Goal: Information Seeking & Learning: Learn about a topic

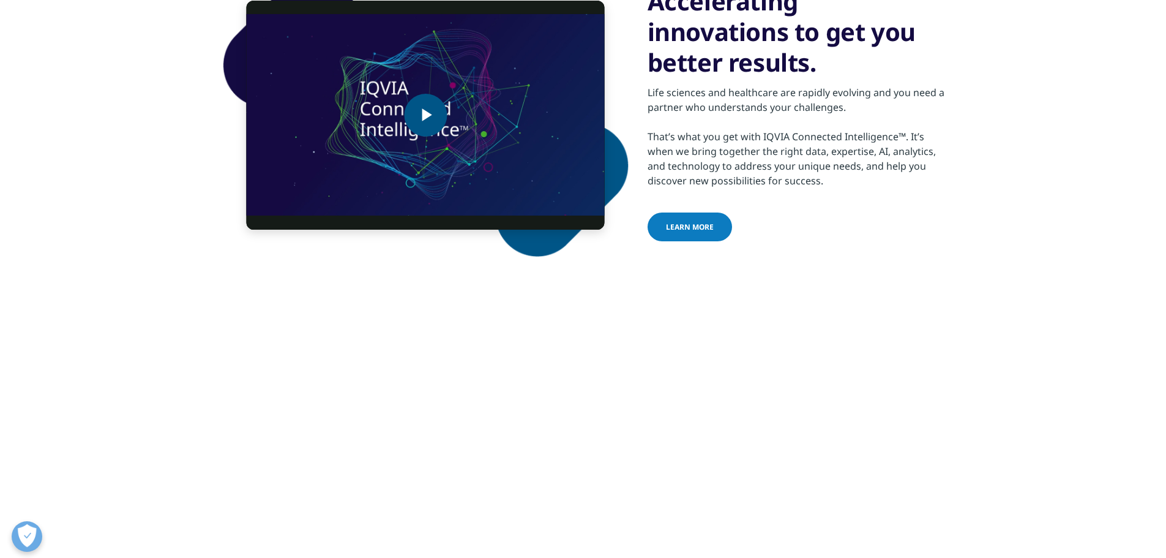
scroll to position [122, 0]
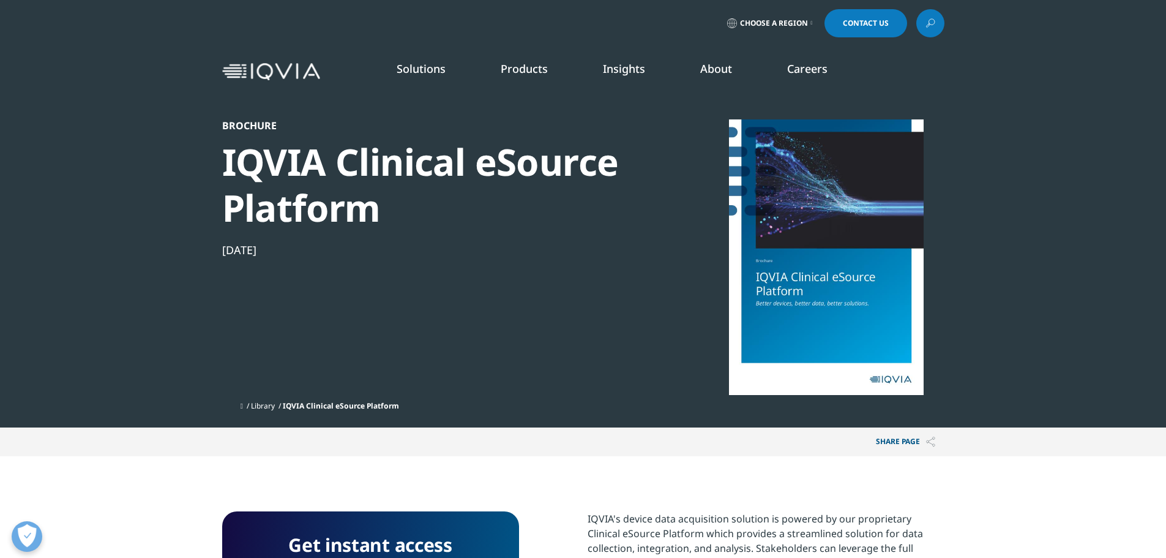
scroll to position [113, 722]
click at [528, 79] on li "Products CLINICAL PRODUCTS Planning Suite Grant Plan Site Suite Clinical Trial …" at bounding box center [524, 80] width 102 height 39
click at [529, 71] on link "Products" at bounding box center [524, 68] width 47 height 15
click at [103, 126] on h5 "CLINICAL PRODUCTS" at bounding box center [152, 134] width 201 height 25
click at [128, 269] on link "One Home for Sites" at bounding box center [157, 266] width 211 height 13
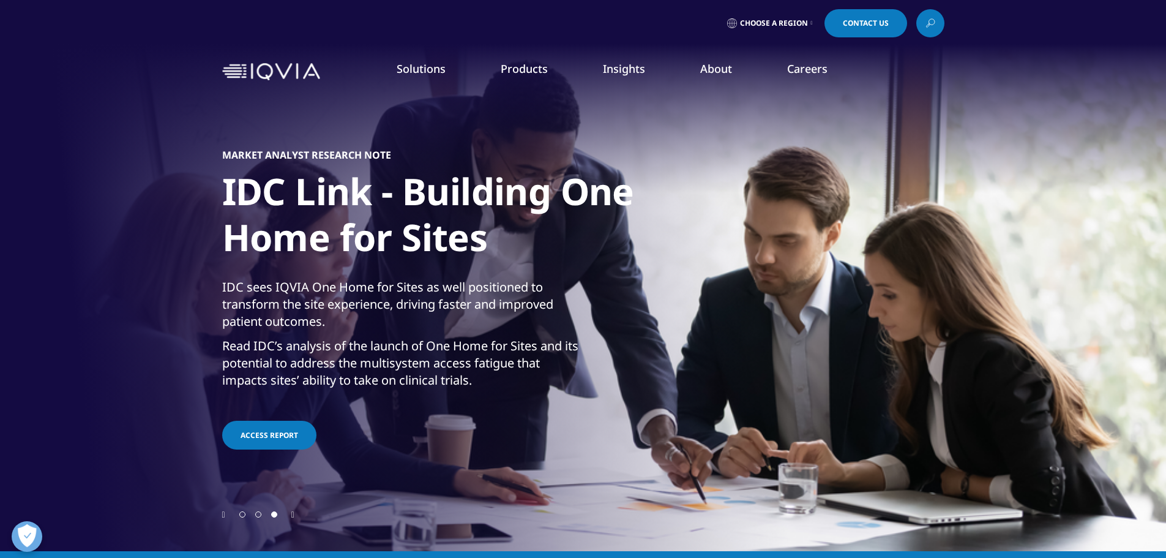
click at [181, 203] on li "Research & Development" at bounding box center [163, 198] width 223 height 23
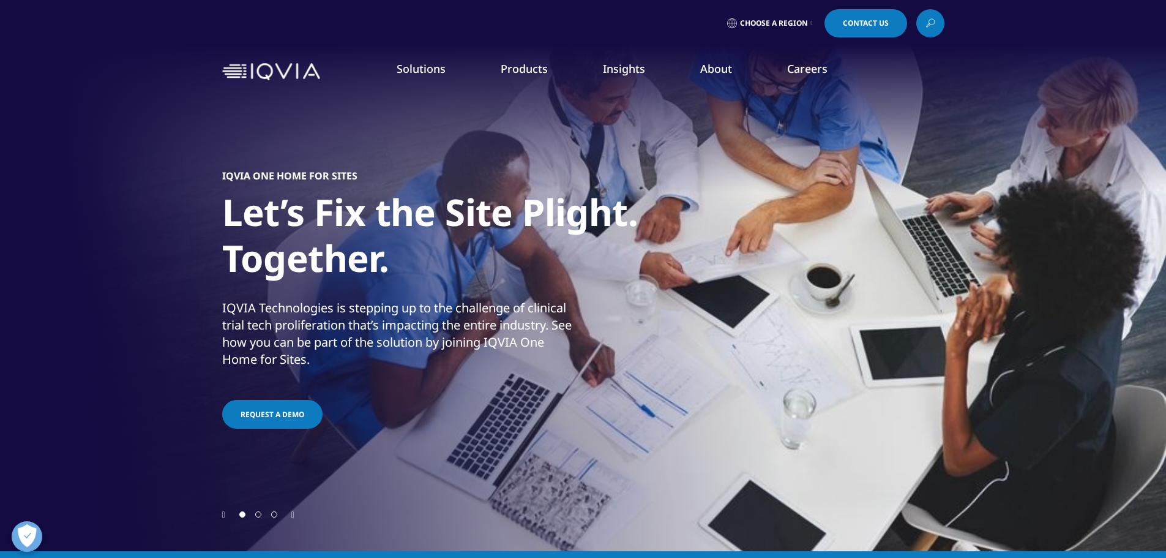
click at [918, 235] on link "Clinical Trials" at bounding box center [1030, 237] width 271 height 13
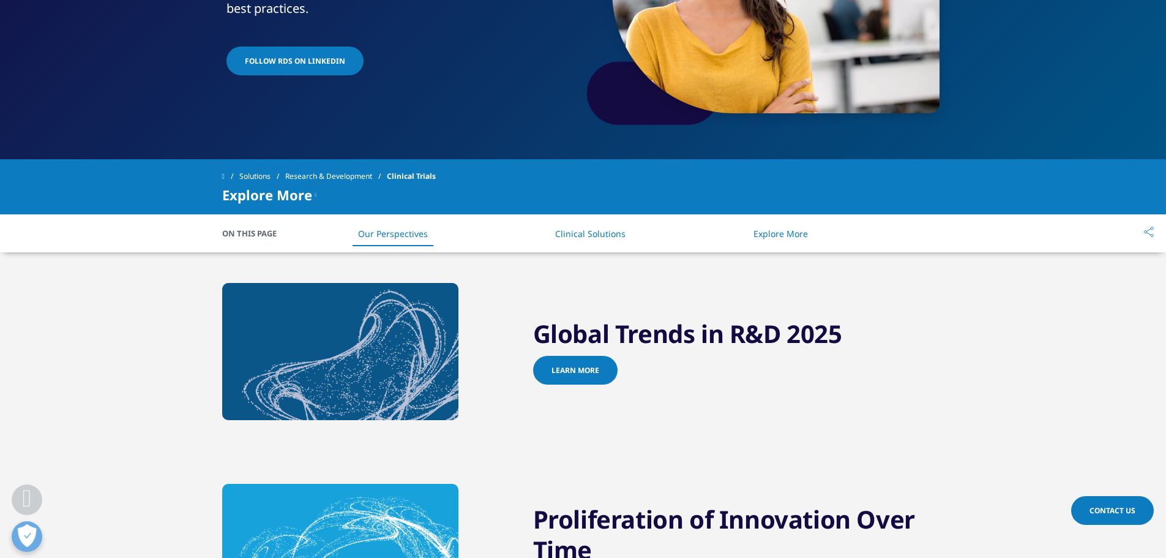
click at [572, 239] on li "Clinical Solutions" at bounding box center [590, 234] width 95 height 36
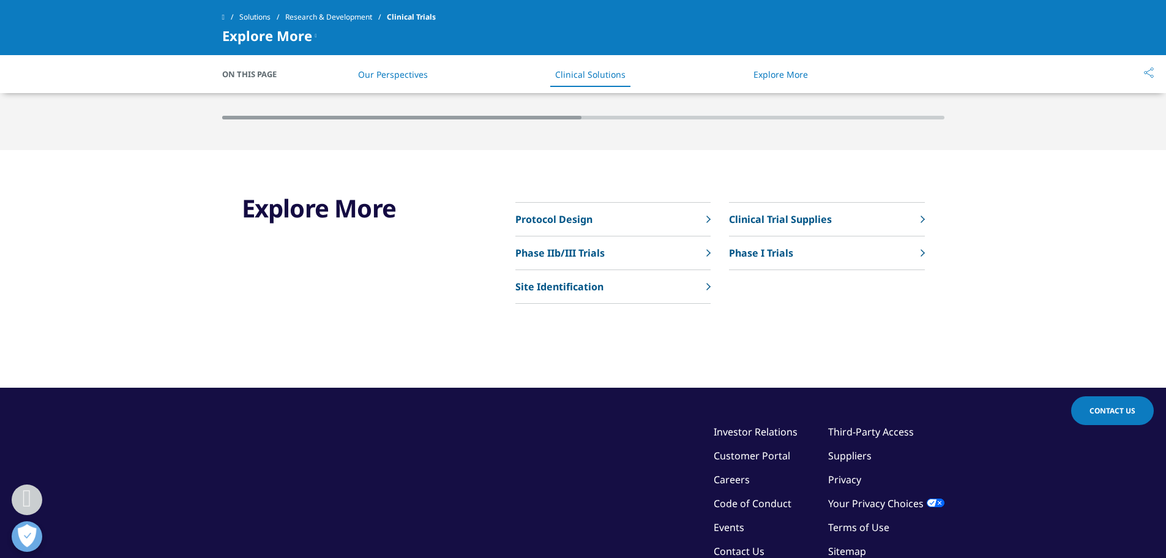
scroll to position [2930, 0]
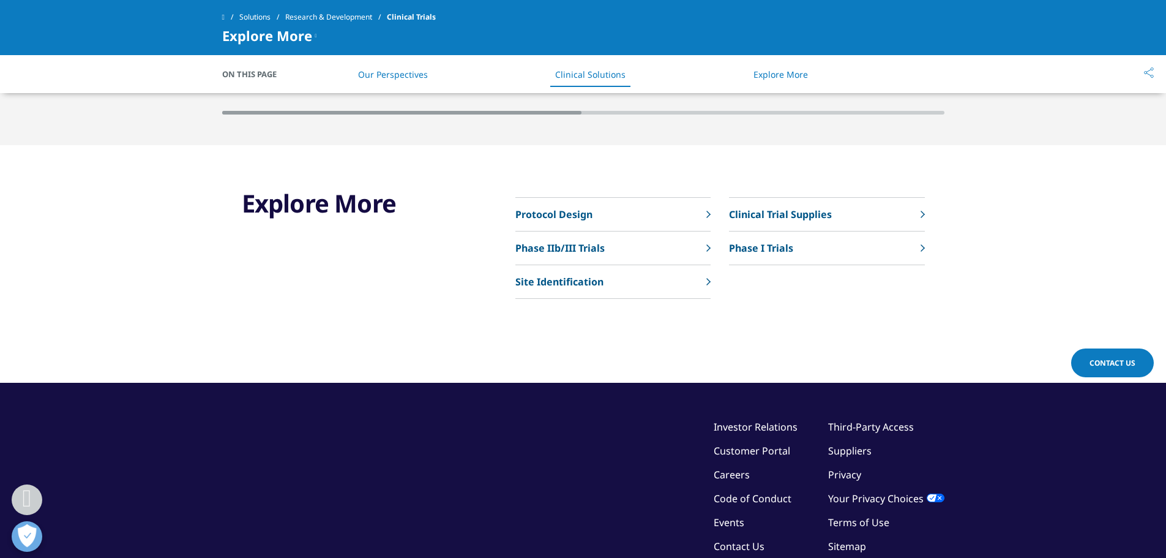
click at [789, 213] on p "Clinical Trial Supplies" at bounding box center [780, 214] width 103 height 15
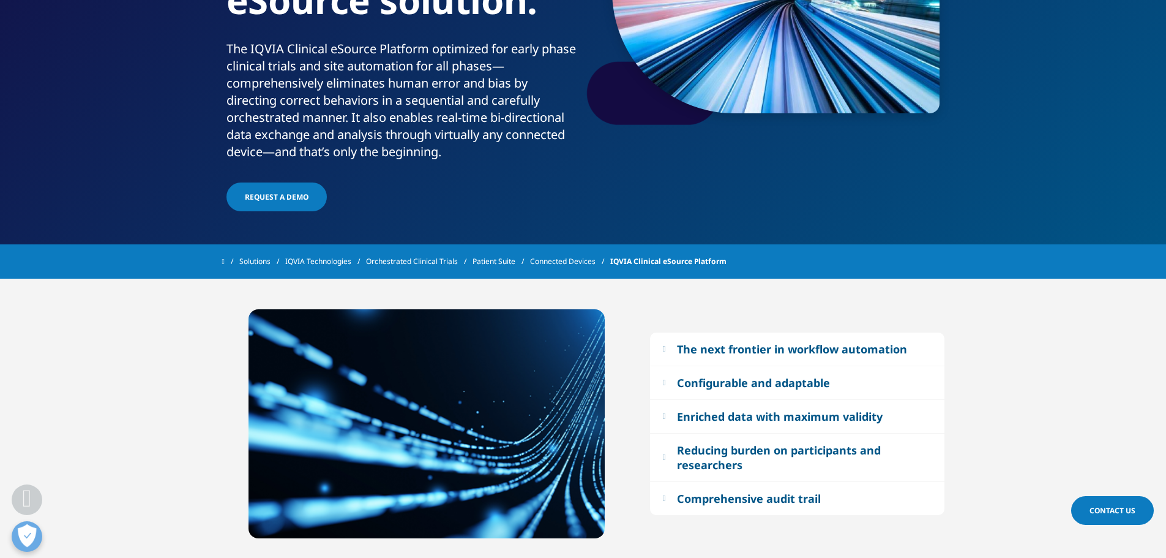
scroll to position [122, 0]
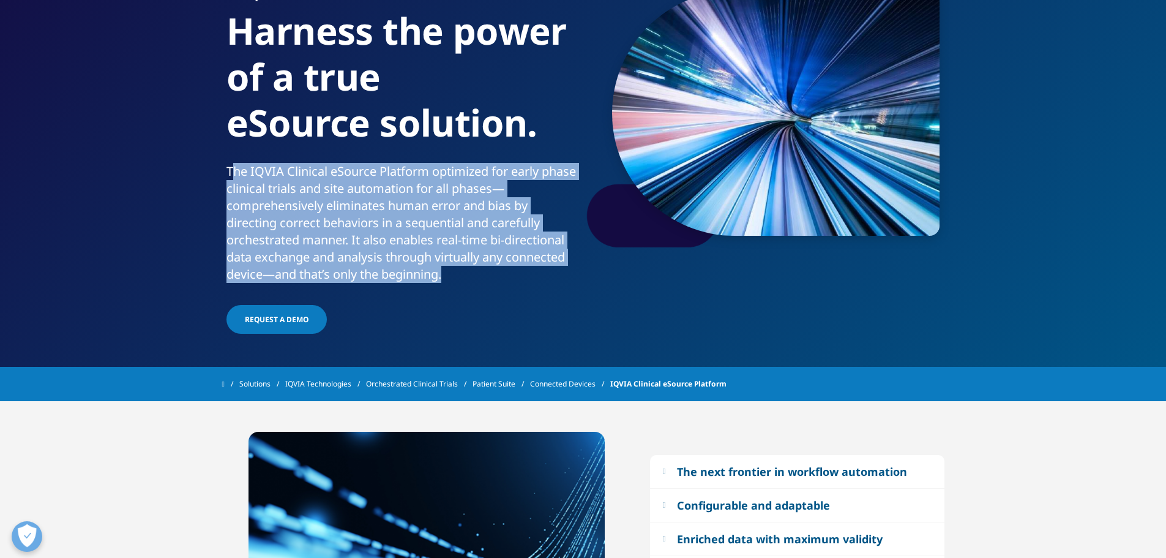
drag, startPoint x: 455, startPoint y: 280, endPoint x: 234, endPoint y: 182, distance: 242.0
click at [232, 172] on div "The IQVIA Clinical eSource Platform optimized for early phase clinical trials a…" at bounding box center [403, 223] width 352 height 120
copy div "he IQVIA Clinical eSource Platform optimized for early phase clinical trials an…"
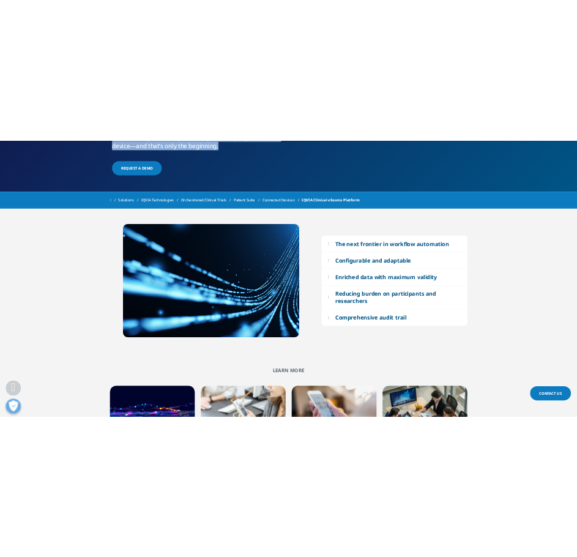
scroll to position [367, 0]
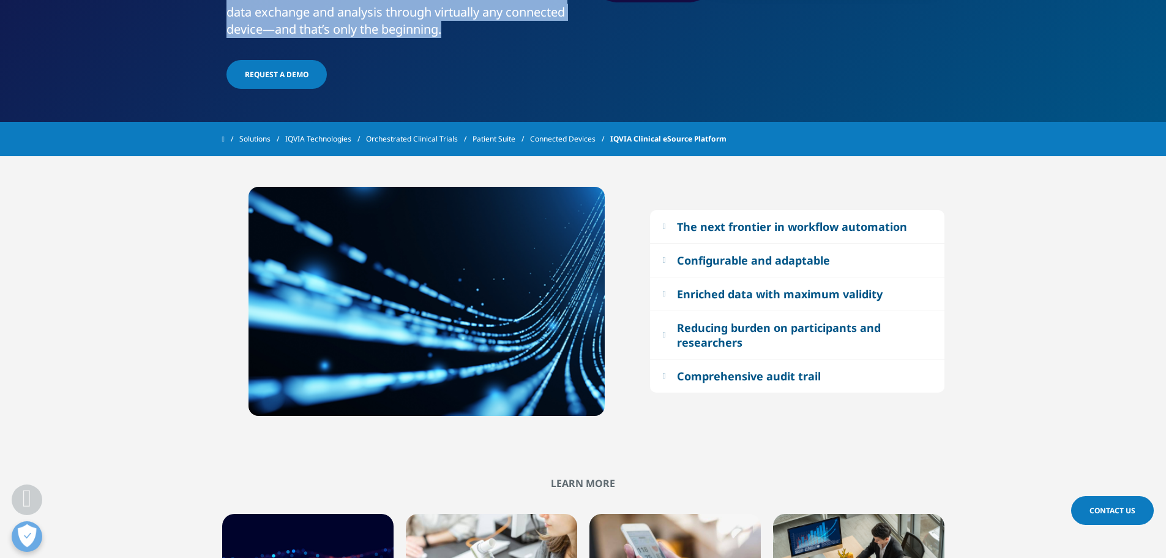
click at [690, 221] on div "The next frontier in workflow automation" at bounding box center [792, 226] width 230 height 15
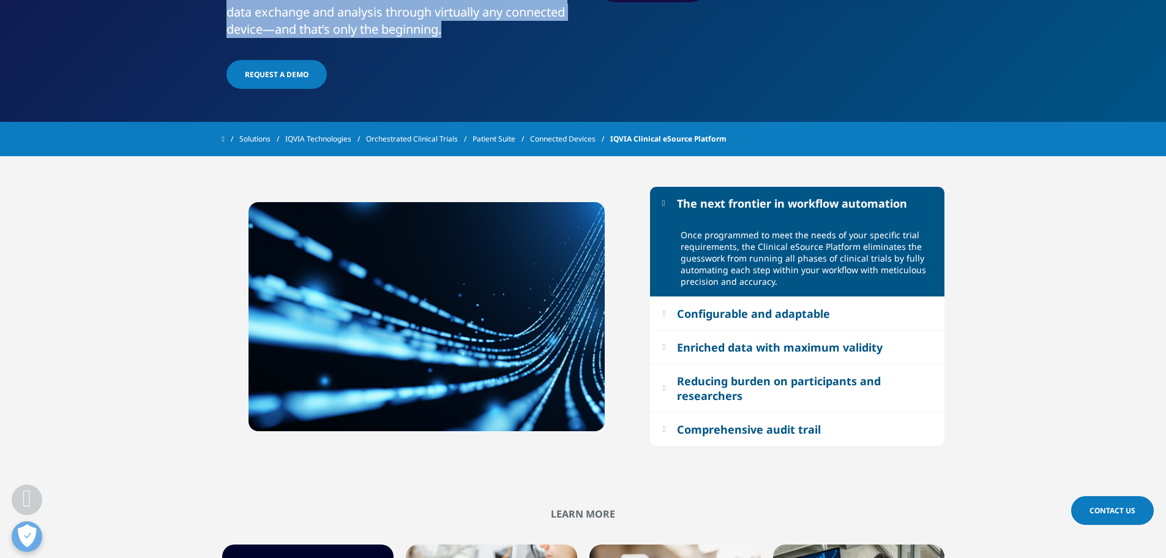
click at [821, 319] on div "Configurable and adaptable" at bounding box center [753, 313] width 153 height 15
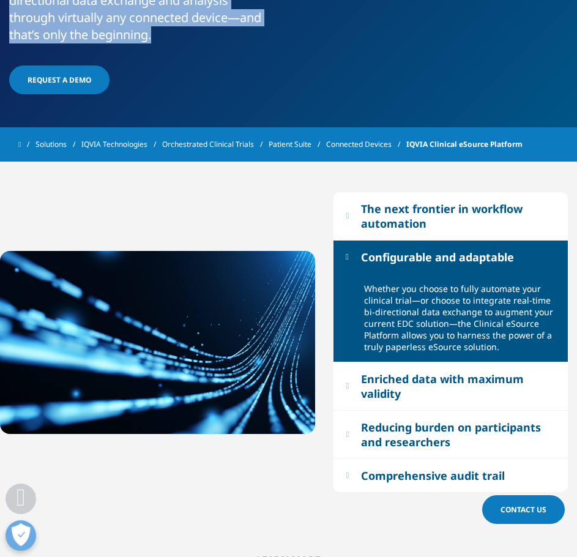
click at [423, 386] on div "Enriched data with maximum validity" at bounding box center [458, 386] width 195 height 29
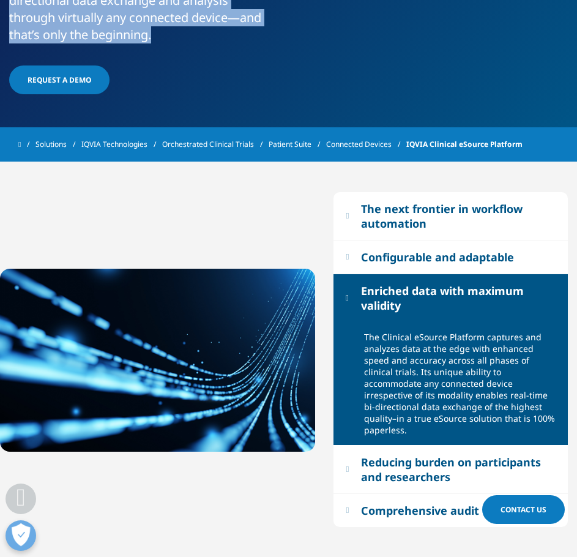
click at [396, 208] on div "The next frontier in workflow automation" at bounding box center [458, 215] width 195 height 29
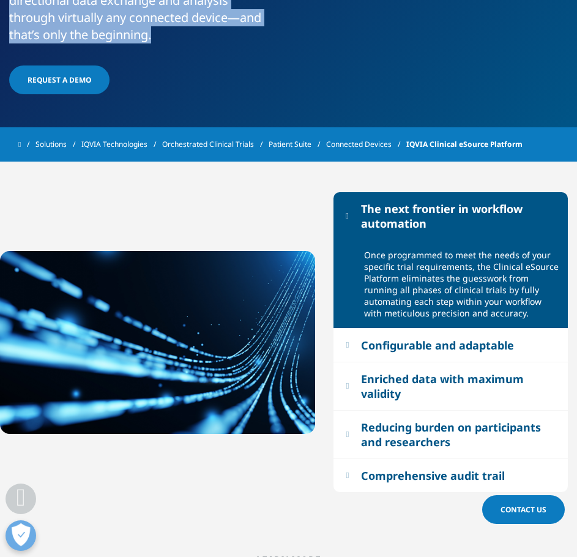
click at [445, 376] on div "Enriched data with maximum validity" at bounding box center [458, 386] width 195 height 29
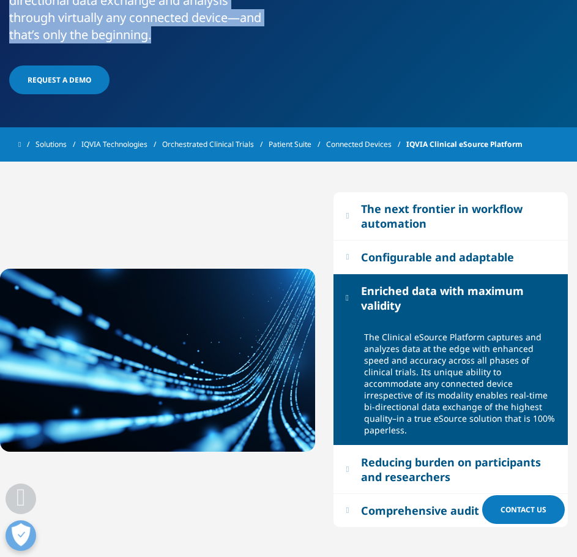
drag, startPoint x: 367, startPoint y: 380, endPoint x: 454, endPoint y: 430, distance: 101.2
click at [473, 416] on div "The Clinical eSource Platform captures and analyzes data at the edge with enhan…" at bounding box center [461, 383] width 195 height 105
click at [419, 455] on div "Reducing burden on participants and researchers" at bounding box center [458, 469] width 195 height 29
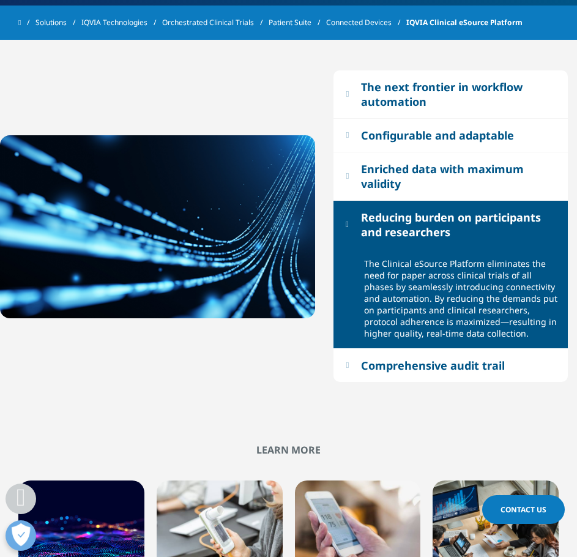
scroll to position [490, 0]
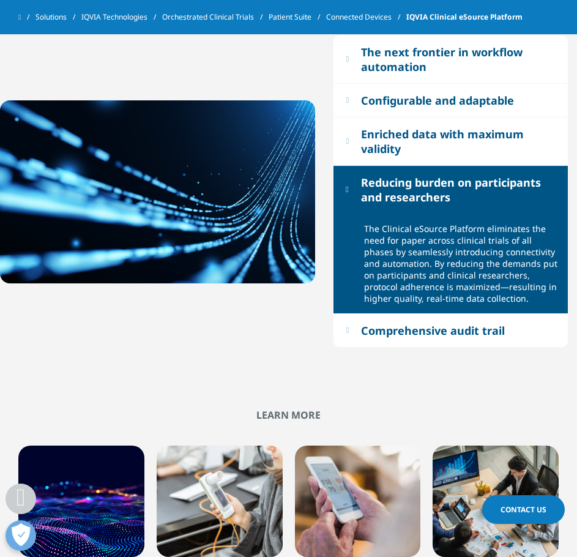
click at [398, 347] on div "Comprehensive audit trail" at bounding box center [451, 331] width 235 height 34
click at [403, 335] on div "Comprehensive audit trail" at bounding box center [433, 330] width 144 height 15
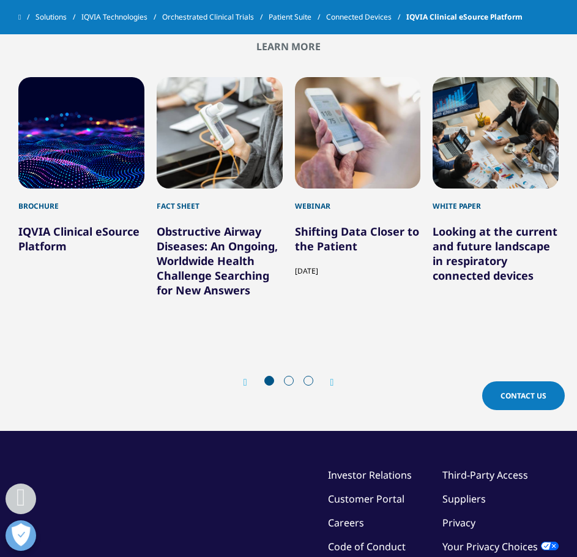
scroll to position [857, 0]
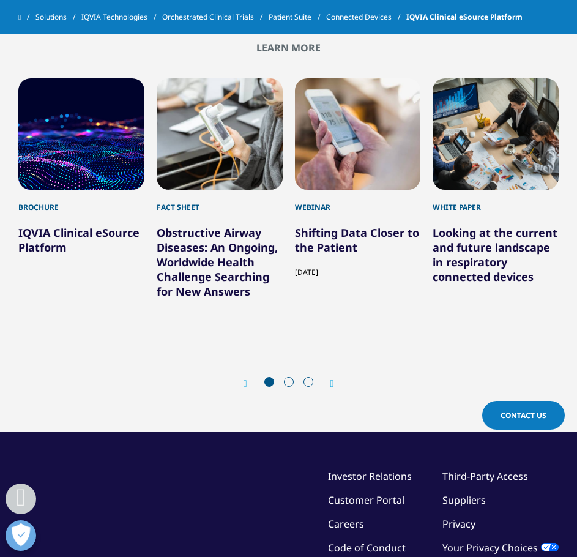
click at [66, 234] on link "IQVIA Clinical eSource Platform" at bounding box center [78, 239] width 121 height 29
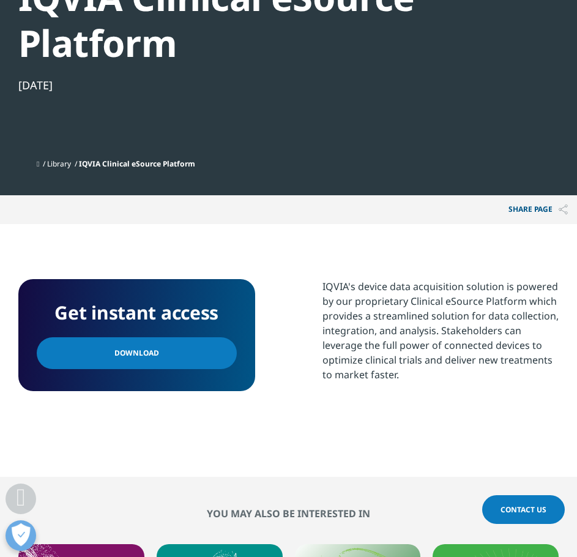
scroll to position [612, 0]
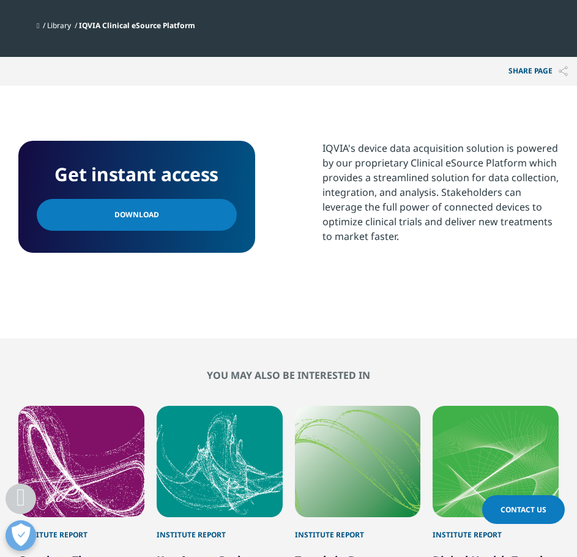
click at [149, 216] on span "Download" at bounding box center [136, 214] width 45 height 13
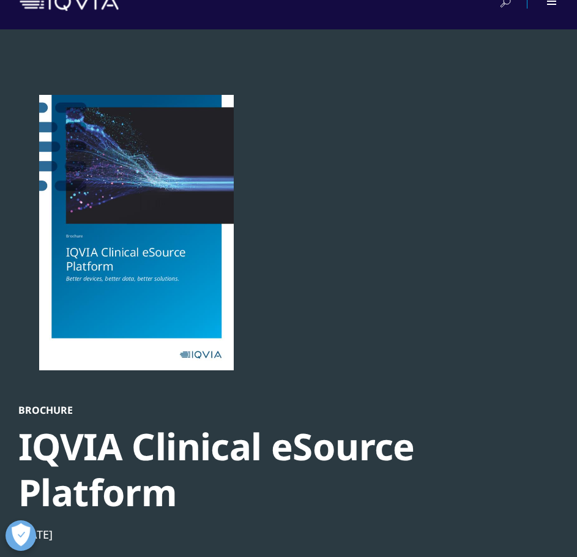
scroll to position [0, 0]
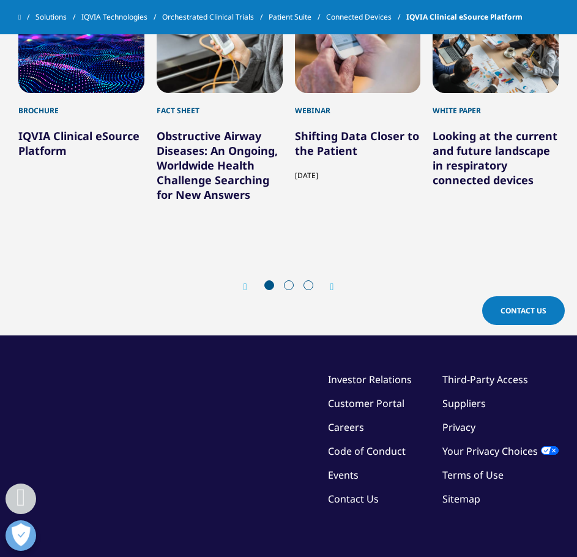
scroll to position [862, 0]
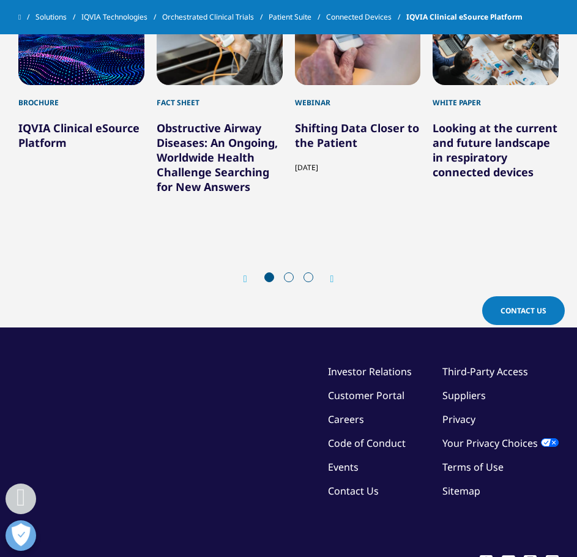
click at [334, 276] on icon "Next slide" at bounding box center [333, 279] width 4 height 10
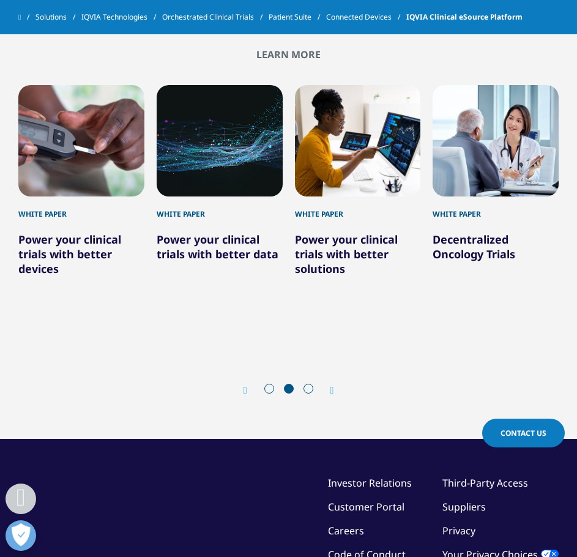
scroll to position [740, 0]
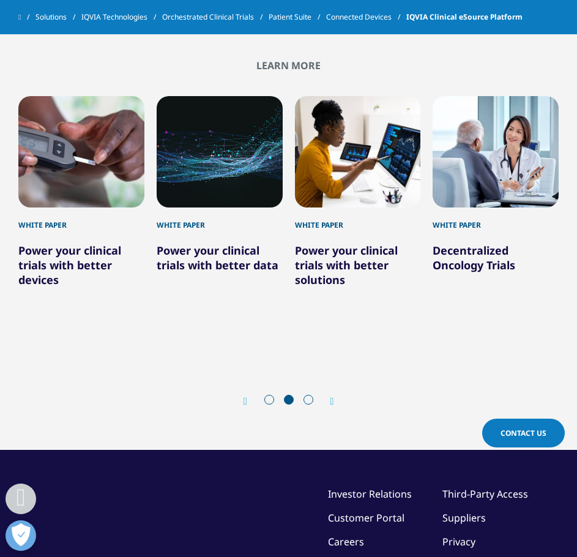
click at [462, 258] on link "Decentralized Oncology Trials" at bounding box center [474, 257] width 83 height 29
click at [486, 173] on div "8 / 12" at bounding box center [496, 151] width 126 height 111
click at [266, 402] on span at bounding box center [270, 400] width 10 height 10
click at [276, 397] on div at bounding box center [289, 401] width 59 height 12
click at [238, 397] on div "Prev Next" at bounding box center [288, 401] width 541 height 37
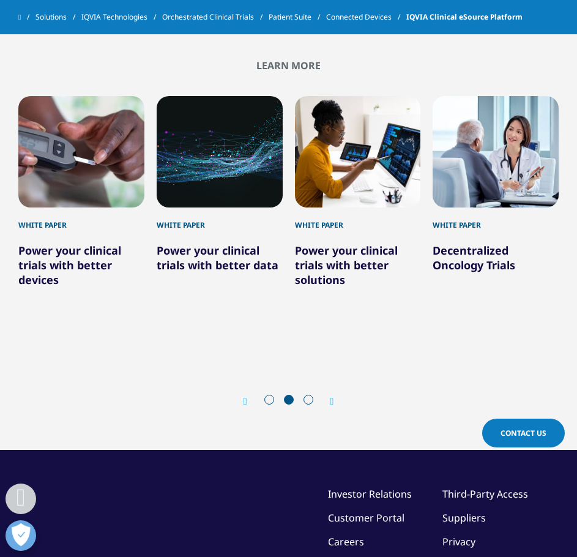
click at [244, 402] on icon "Previous slide" at bounding box center [246, 402] width 4 height 10
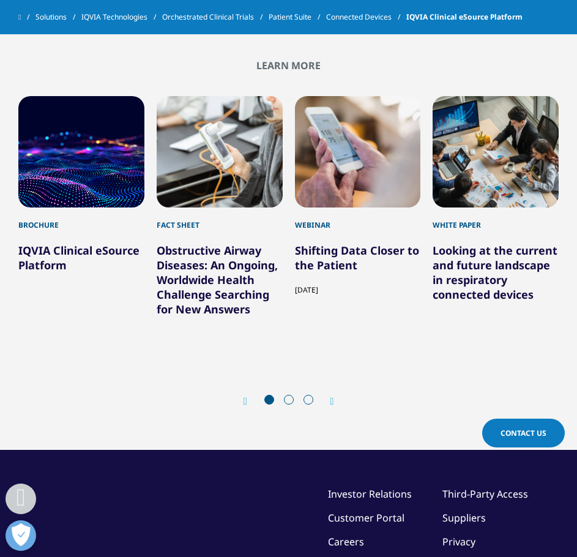
click at [221, 277] on link "Obstructive Airway Diseases: An Ongoing, Worldwide Health Challenge Searching f…" at bounding box center [217, 279] width 121 height 73
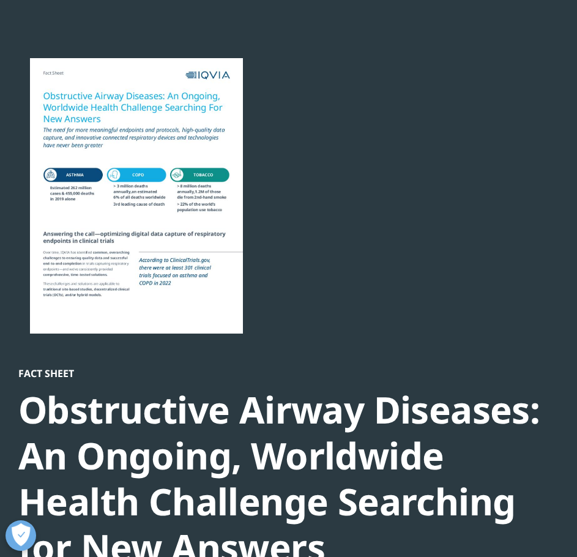
scroll to position [133, 541]
